Goal: Download file/media

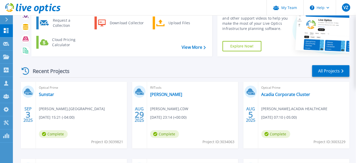
scroll to position [39, 0]
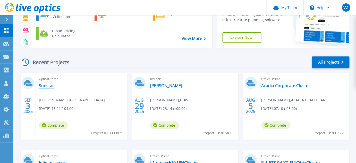
click at [47, 86] on link "Sunstar" at bounding box center [46, 85] width 15 height 5
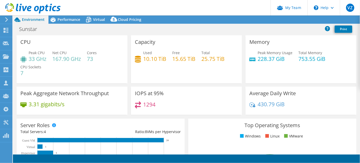
select select "USD"
click at [274, 19] on link "Reports" at bounding box center [272, 20] width 25 height 8
click at [0, 0] on div at bounding box center [0, 0] width 0 height 0
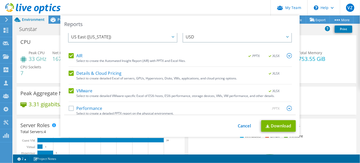
scroll to position [12, 0]
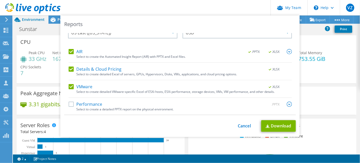
click at [96, 100] on div "AIR .PPTX .XLSX Select to create the Automated Insight Report (AIR) with PPTX a…" at bounding box center [180, 82] width 223 height 66
click at [92, 102] on label "Performance" at bounding box center [86, 103] width 34 height 5
click at [0, 0] on input "Performance" at bounding box center [0, 0] width 0 height 0
click at [272, 125] on link "Download" at bounding box center [278, 126] width 35 height 12
click at [310, 41] on div "Reports Select Region for Cloud Pricing Asia Pacific (Hong Kong) Asia Pacific (…" at bounding box center [180, 81] width 360 height 132
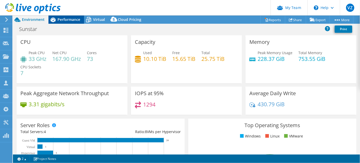
click at [70, 20] on span "Performance" at bounding box center [68, 19] width 23 height 5
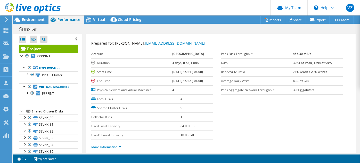
scroll to position [0, 0]
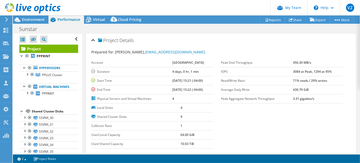
click at [321, 124] on section "Prepared for: Jim Pennington, jpennington@sunstarems.com Account Pinellas Count…" at bounding box center [220, 106] width 259 height 114
click at [207, 40] on div "Project Details" at bounding box center [220, 40] width 259 height 11
